Goal: Transaction & Acquisition: Download file/media

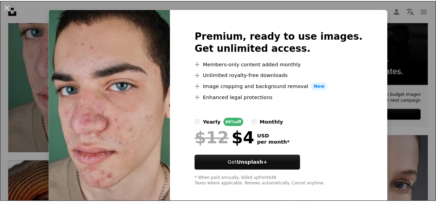
scroll to position [19, 0]
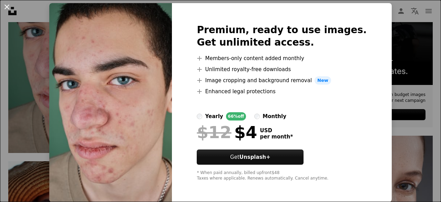
click at [8, 6] on button "An X shape" at bounding box center [7, 7] width 8 height 8
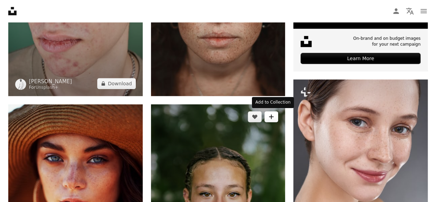
scroll to position [241, 0]
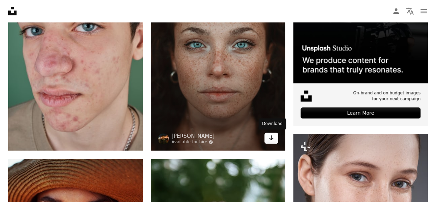
click at [274, 137] on link "Arrow pointing down" at bounding box center [271, 137] width 14 height 11
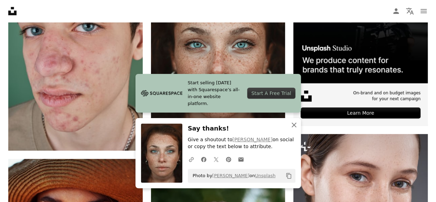
click at [292, 125] on icon "An X shape" at bounding box center [294, 125] width 8 height 8
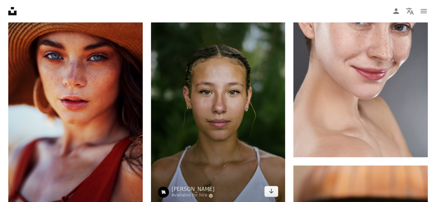
scroll to position [413, 0]
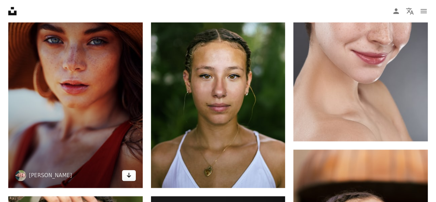
click at [129, 173] on icon "Arrow pointing down" at bounding box center [129, 175] width 6 height 8
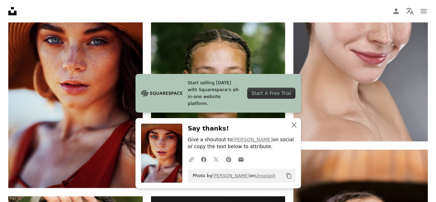
click at [293, 124] on icon "An X shape" at bounding box center [294, 125] width 8 height 8
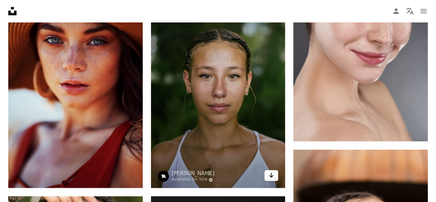
click at [272, 172] on icon "Download" at bounding box center [271, 174] width 4 height 5
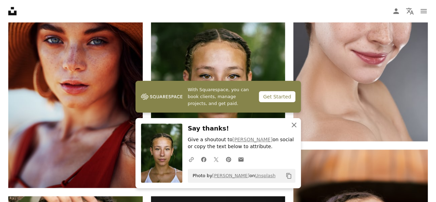
click at [294, 123] on icon "An X shape" at bounding box center [294, 125] width 8 height 8
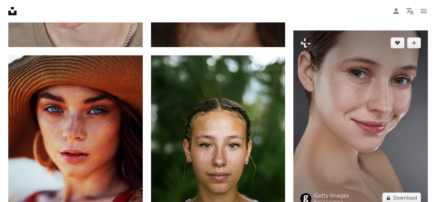
scroll to position [379, 0]
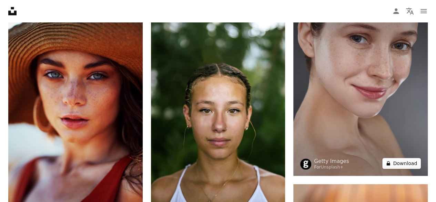
click at [413, 164] on button "A lock Download" at bounding box center [401, 162] width 39 height 11
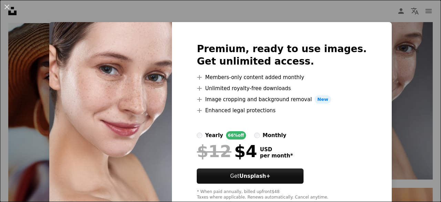
click at [392, 89] on div "An X shape Premium, ready to use images. Get unlimited access. A plus sign Memb…" at bounding box center [220, 101] width 441 height 202
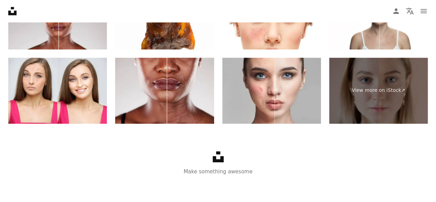
scroll to position [1437, 0]
